Goal: Navigation & Orientation: Find specific page/section

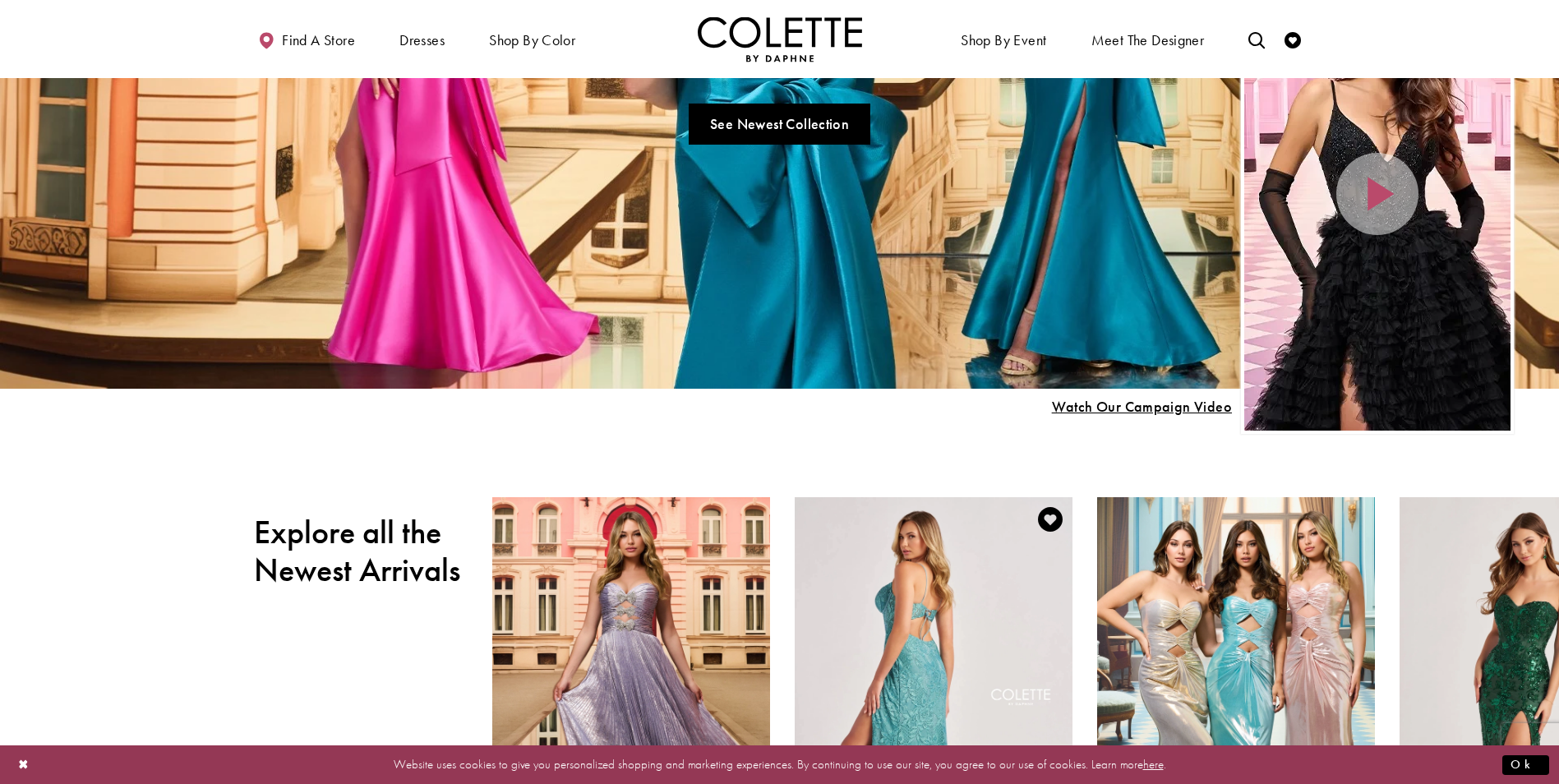
scroll to position [328, 0]
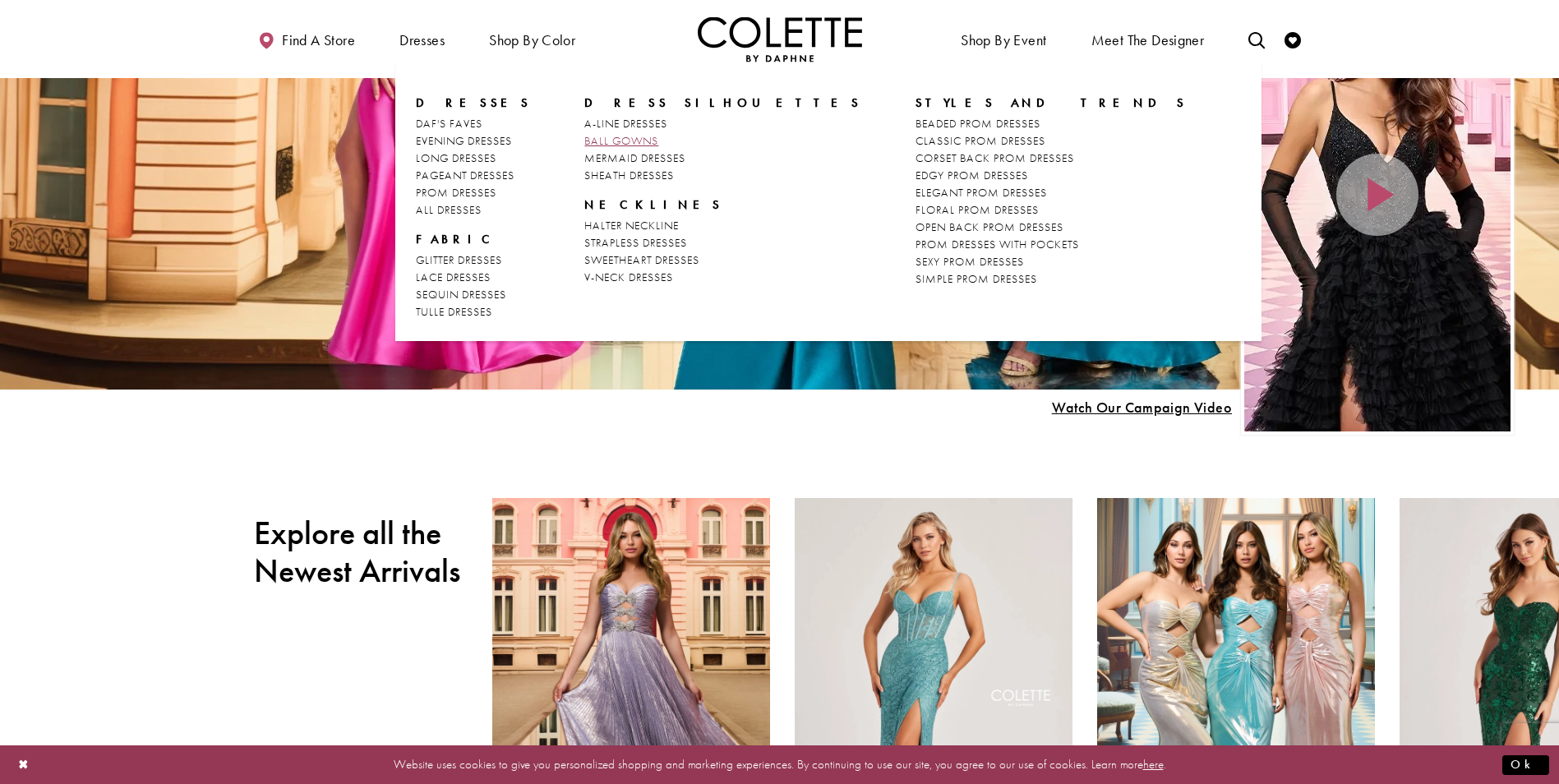
click at [600, 141] on span "BALL GOWNS" at bounding box center [621, 140] width 74 height 15
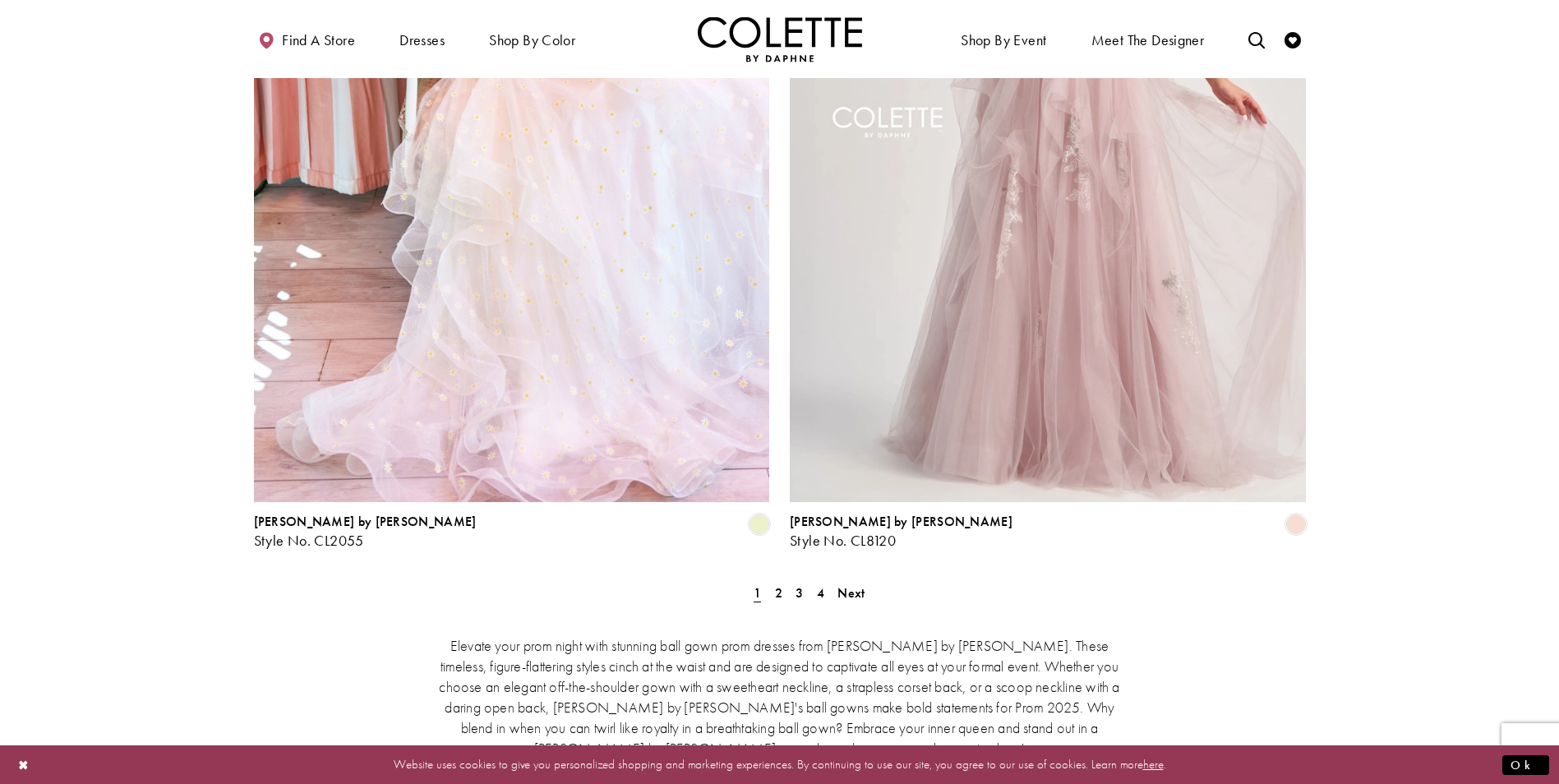
scroll to position [3040, 0]
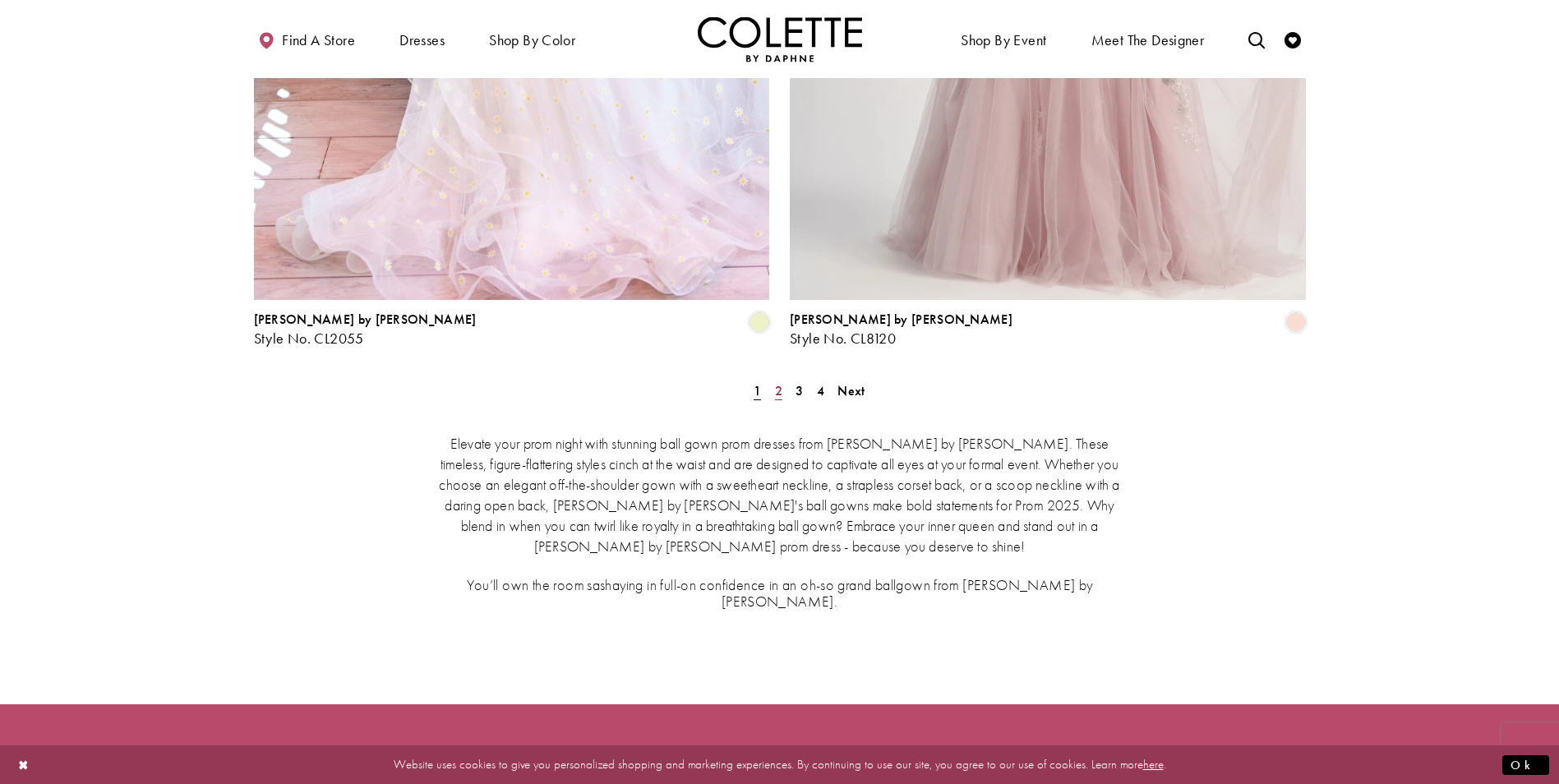
click at [777, 382] on span "2" at bounding box center [778, 391] width 8 height 17
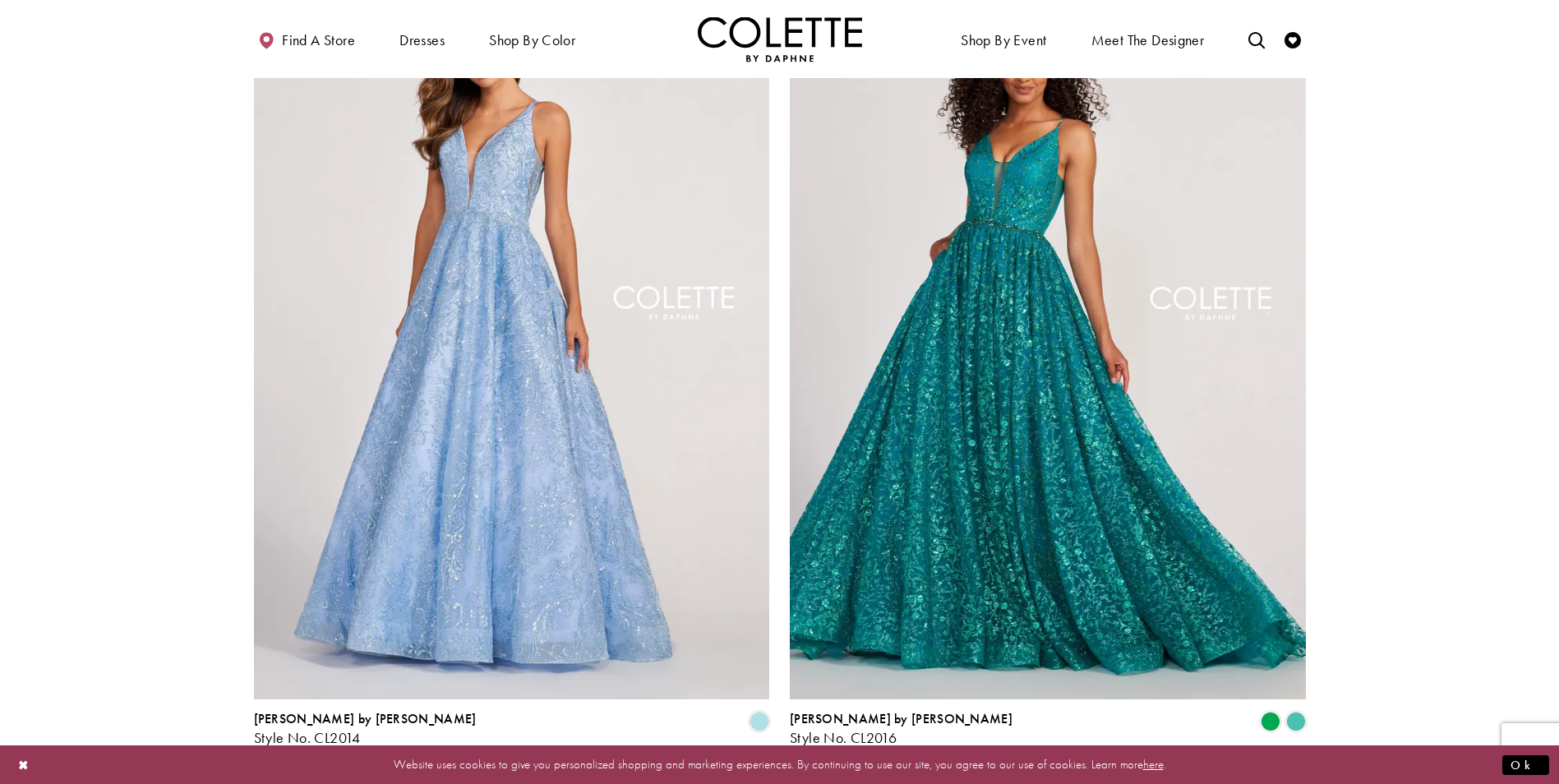
scroll to position [2965, 0]
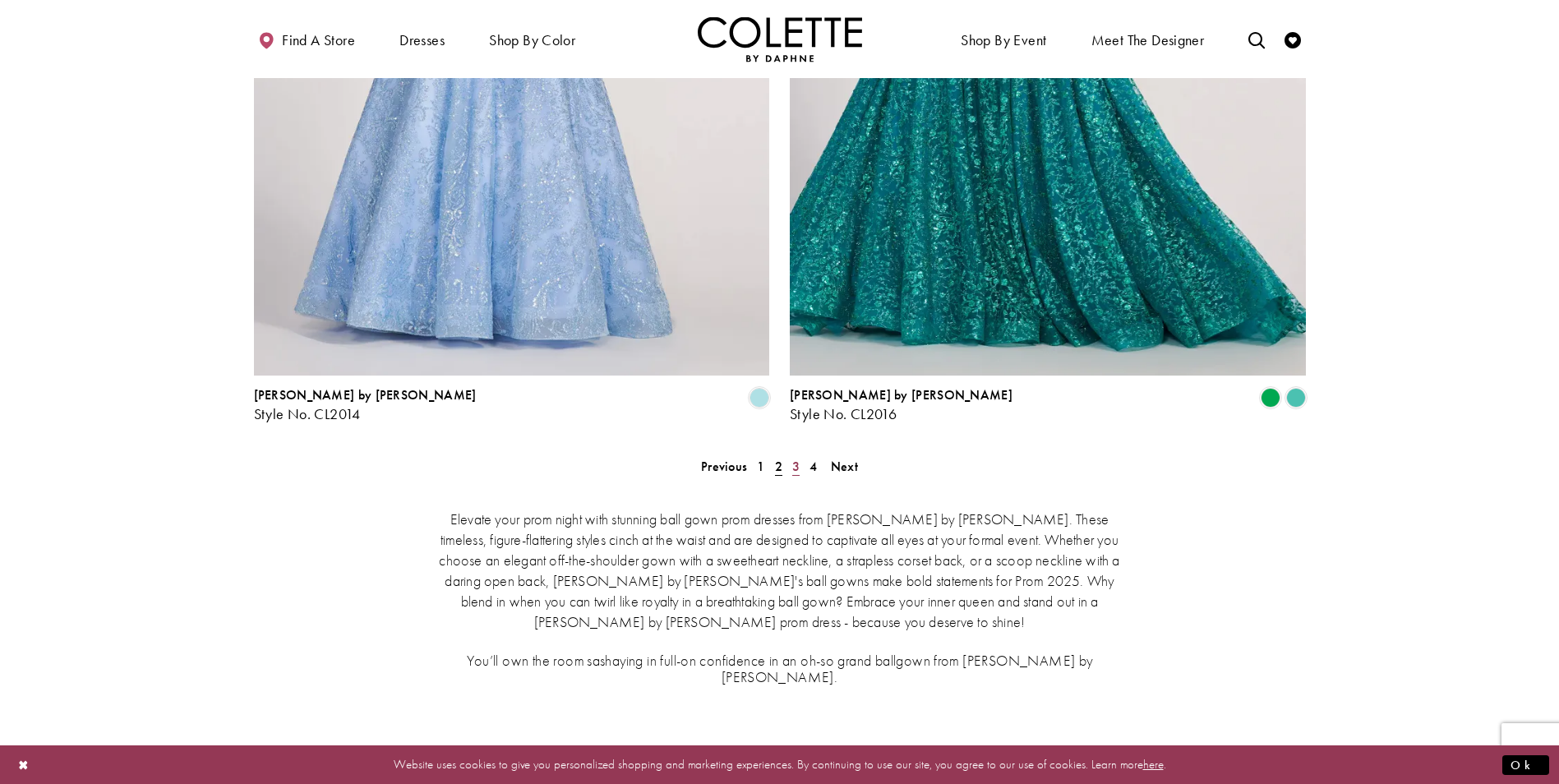
click at [792, 457] on span "3" at bounding box center [795, 466] width 8 height 17
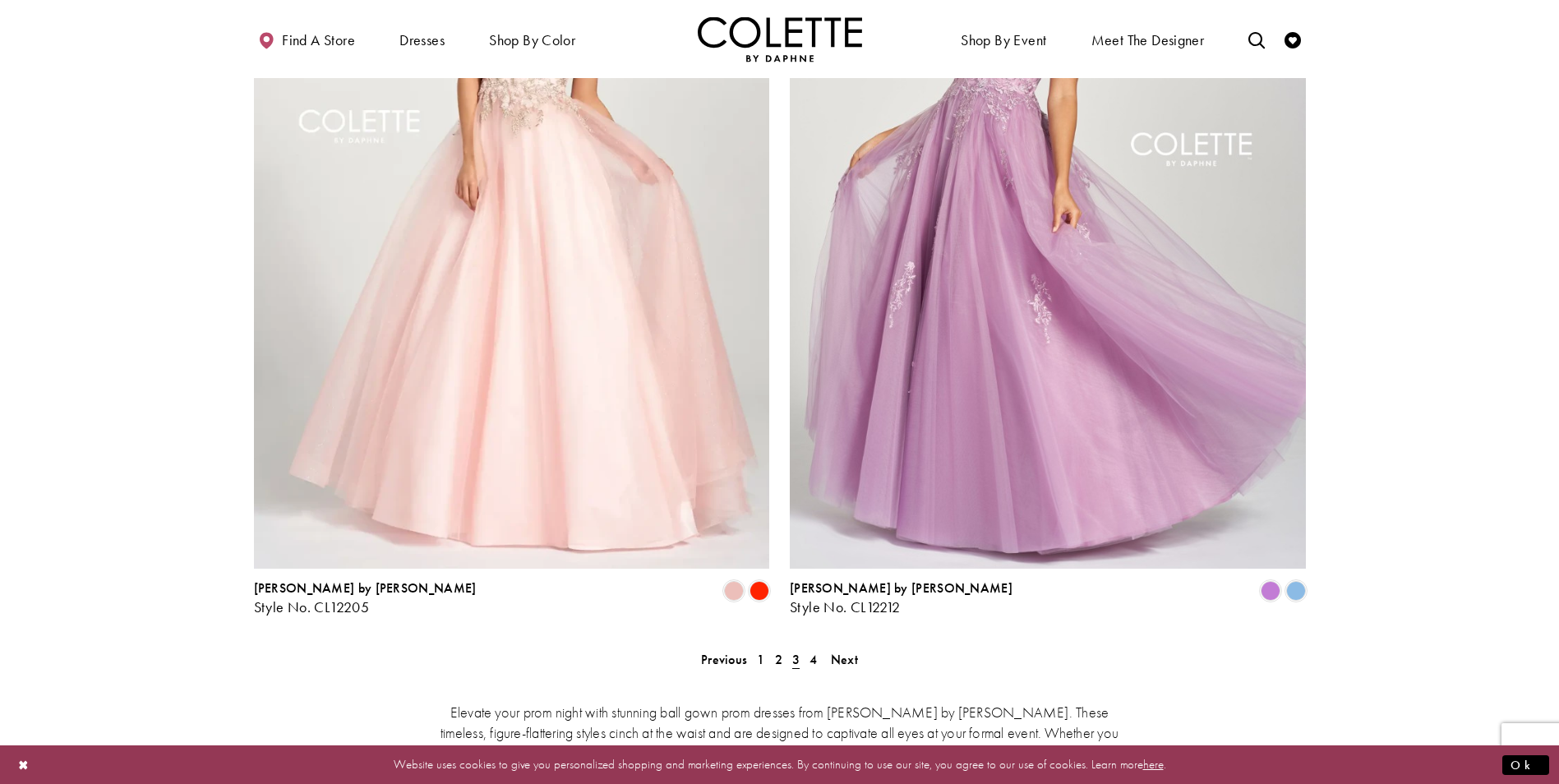
scroll to position [2800, 0]
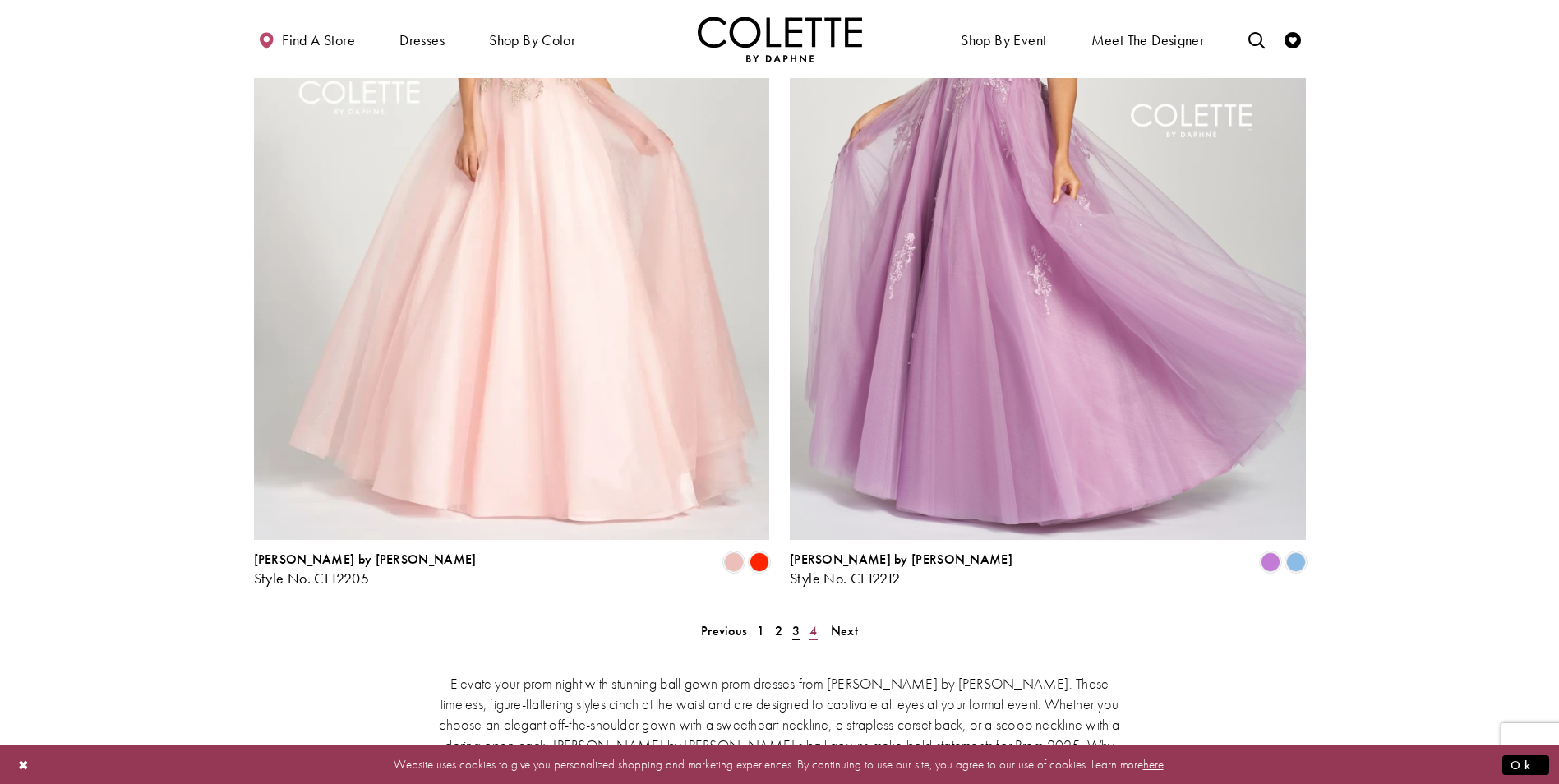
click at [815, 622] on span "4" at bounding box center [813, 630] width 8 height 17
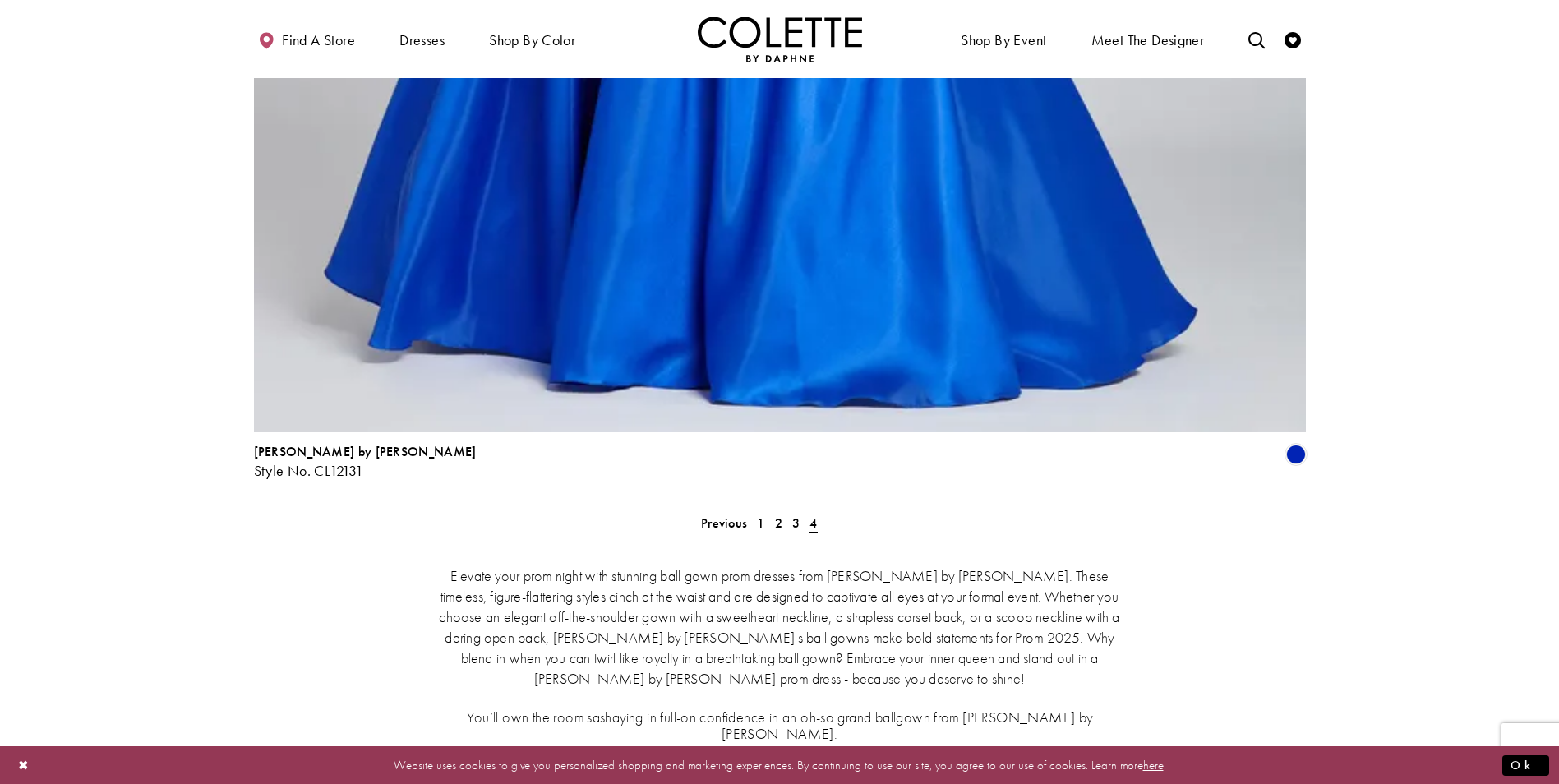
scroll to position [2635, 0]
